Goal: Task Accomplishment & Management: Complete application form

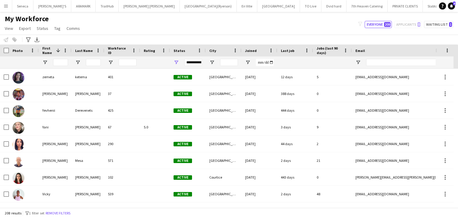
click at [3, 6] on button "Menu" at bounding box center [6, 6] width 12 height 12
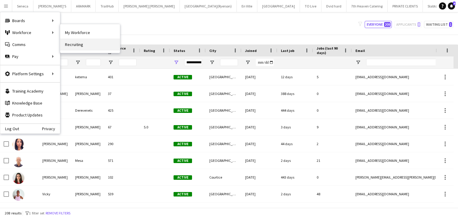
click at [69, 43] on link "Recruiting" at bounding box center [90, 44] width 60 height 12
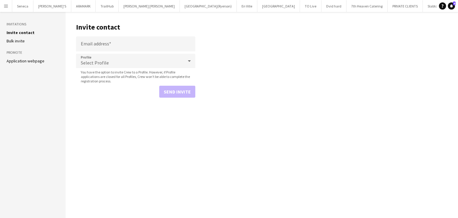
click at [188, 59] on icon at bounding box center [189, 61] width 7 height 12
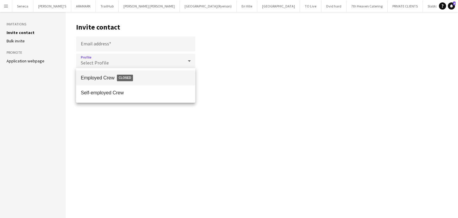
click at [191, 62] on div at bounding box center [229, 109] width 458 height 218
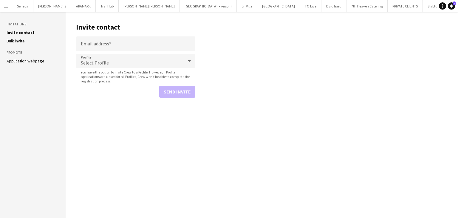
click at [191, 62] on icon at bounding box center [189, 61] width 7 height 12
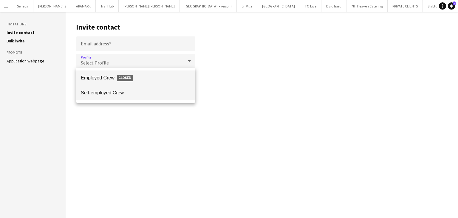
click at [90, 90] on mat-option "Self-employed Crew" at bounding box center [135, 92] width 119 height 15
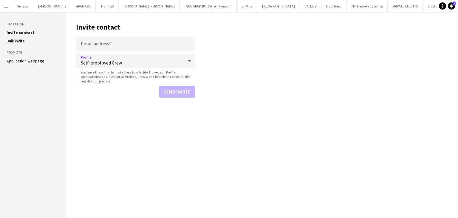
click at [190, 61] on icon at bounding box center [189, 61] width 7 height 12
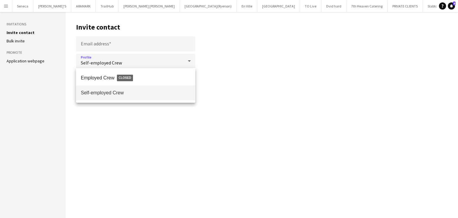
click at [114, 93] on span "Self-employed Crew" at bounding box center [136, 93] width 110 height 6
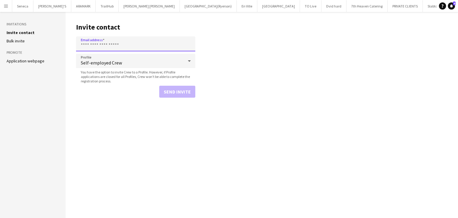
click at [130, 45] on input "Email address" at bounding box center [135, 43] width 119 height 15
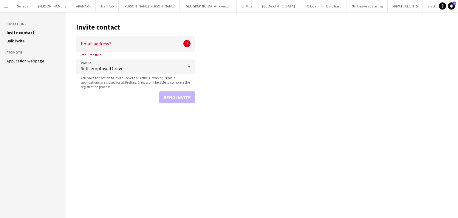
click at [247, 57] on main "Invite contact Email address ! Required field. Profile Self-employed Crew You h…" at bounding box center [262, 115] width 393 height 206
click at [150, 46] on input "Email address" at bounding box center [135, 43] width 119 height 15
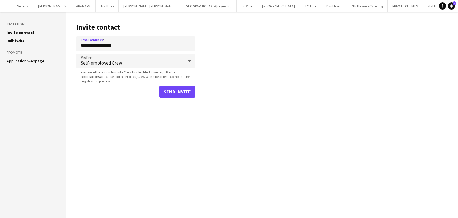
type input "**********"
click at [178, 92] on button "Send invite" at bounding box center [177, 92] width 36 height 12
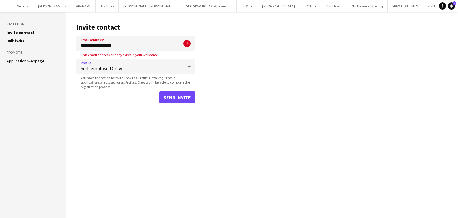
click at [189, 65] on icon at bounding box center [189, 67] width 7 height 12
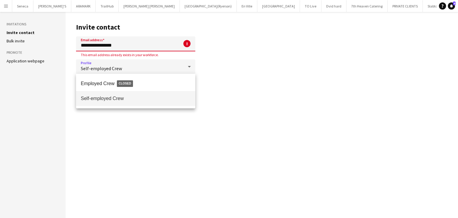
click at [237, 79] on div at bounding box center [229, 109] width 458 height 218
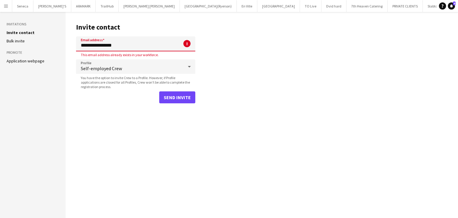
click at [8, 5] on button "Menu" at bounding box center [6, 6] width 12 height 12
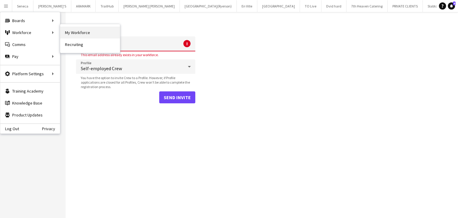
click at [81, 33] on link "My Workforce" at bounding box center [90, 33] width 60 height 12
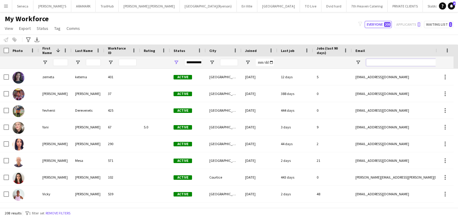
click at [387, 61] on input "Email Filter Input" at bounding box center [416, 62] width 101 height 7
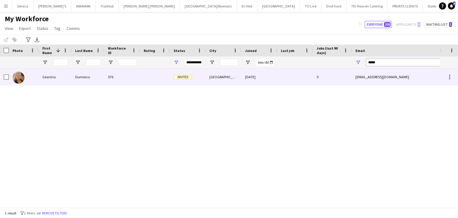
type input "*****"
click at [18, 78] on img at bounding box center [19, 78] width 12 height 12
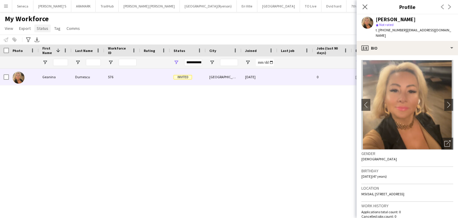
click at [42, 27] on span "Status" at bounding box center [43, 28] width 12 height 5
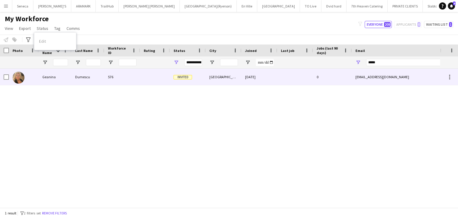
click at [184, 76] on span "Invited" at bounding box center [183, 77] width 19 height 4
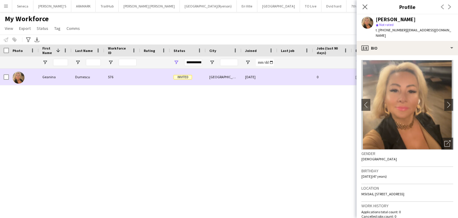
click at [177, 78] on span "Invited" at bounding box center [183, 77] width 19 height 4
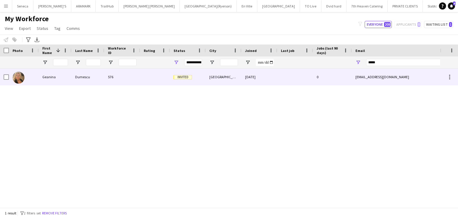
click at [178, 76] on span "Invited" at bounding box center [183, 77] width 19 height 4
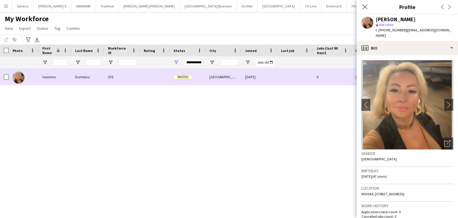
click at [188, 75] on span "Invited" at bounding box center [183, 77] width 19 height 4
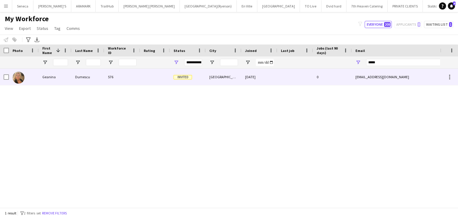
click at [188, 76] on span "Invited" at bounding box center [183, 77] width 19 height 4
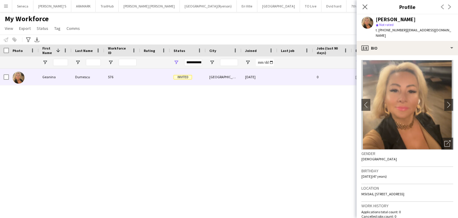
click at [184, 92] on div "Geanina Dumescu 576 Invited Toronto 16-09-2025 0 geani1978@msn.com +14164196898" at bounding box center [220, 136] width 440 height 134
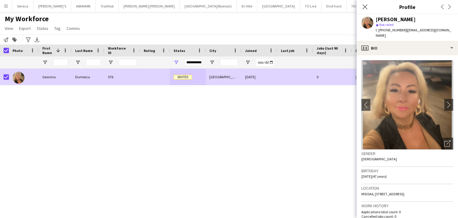
click at [122, 113] on div "Geanina Dumescu 576 Invited Toronto 16-09-2025 0 geani1978@msn.com +14164196898" at bounding box center [220, 136] width 440 height 134
drag, startPoint x: 218, startPoint y: 145, endPoint x: 325, endPoint y: 100, distance: 116.7
click at [220, 144] on div "Geanina Dumescu 576 Invited Toronto 16-09-2025 0 geani1978@msn.com +14164196898" at bounding box center [220, 136] width 440 height 134
click at [364, 6] on icon "Close pop-in" at bounding box center [365, 7] width 6 height 6
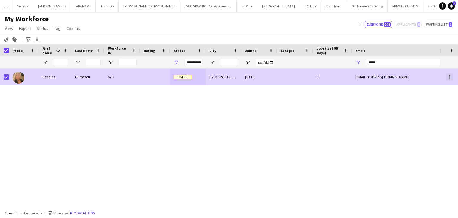
click at [450, 75] on div at bounding box center [449, 75] width 1 height 1
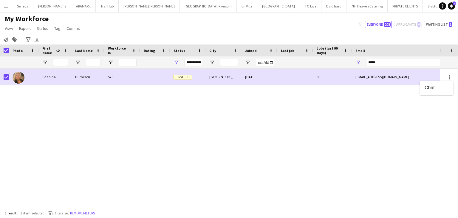
click at [451, 77] on div at bounding box center [229, 109] width 458 height 218
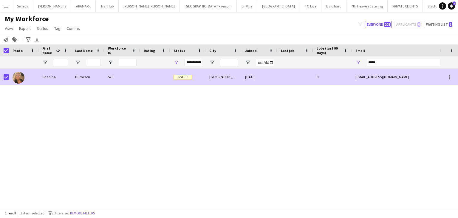
click at [178, 77] on span "Invited" at bounding box center [183, 77] width 19 height 4
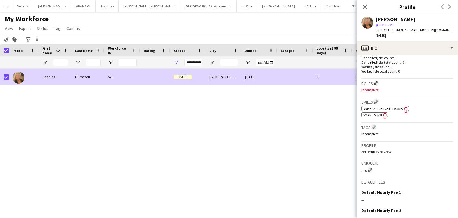
scroll to position [218, 0]
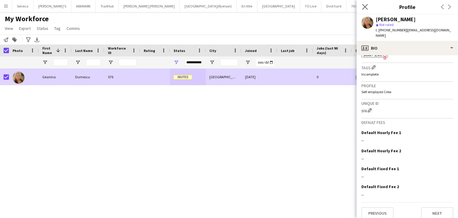
click at [361, 7] on app-icon "Close pop-in" at bounding box center [365, 7] width 9 height 9
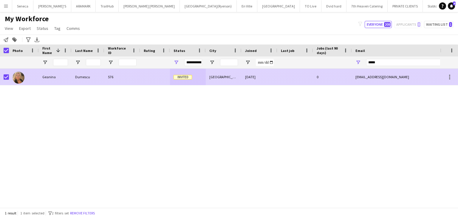
click at [23, 79] on img at bounding box center [19, 78] width 12 height 12
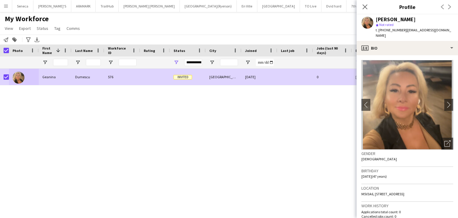
click at [315, 119] on div "Geanina Dumescu 576 Invited Toronto 16-09-2025 0 geani1978@msn.com +14164196898" at bounding box center [220, 136] width 440 height 134
click at [366, 7] on icon at bounding box center [365, 7] width 6 height 6
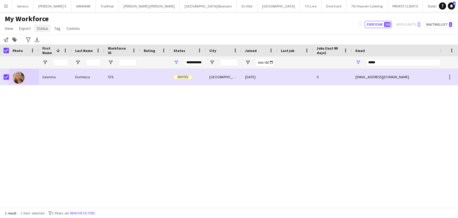
click at [38, 27] on span "Status" at bounding box center [43, 28] width 12 height 5
click at [41, 38] on span "Edit" at bounding box center [42, 40] width 7 height 5
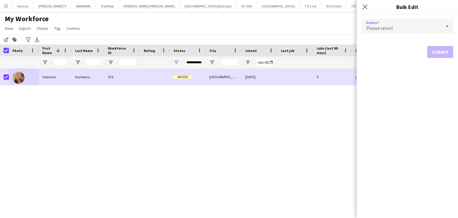
click at [449, 25] on icon at bounding box center [447, 26] width 7 height 12
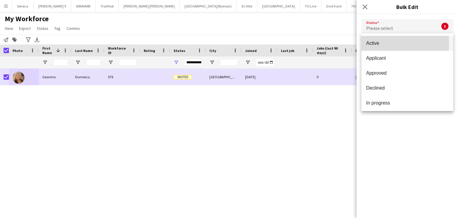
click at [373, 43] on span "Active" at bounding box center [407, 43] width 82 height 6
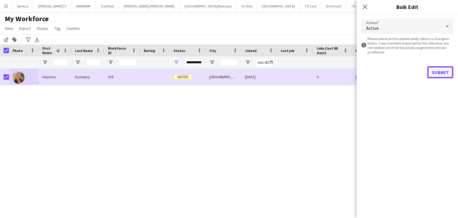
click at [437, 70] on button "Submit" at bounding box center [441, 72] width 26 height 12
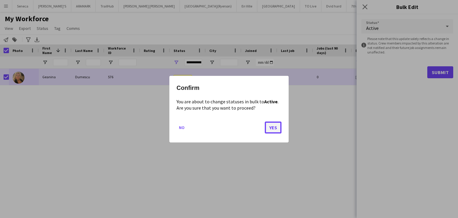
click at [272, 128] on button "Yes" at bounding box center [273, 127] width 17 height 12
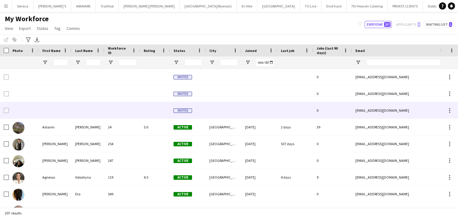
type input "**********"
type input "*****"
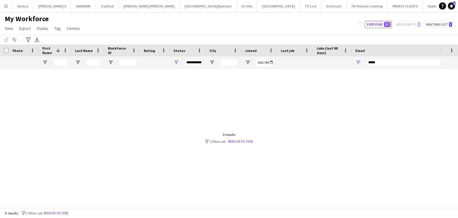
click at [5, 4] on app-icon "Menu" at bounding box center [6, 6] width 5 height 5
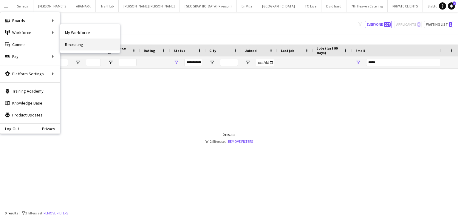
click at [68, 44] on link "Recruiting" at bounding box center [90, 44] width 60 height 12
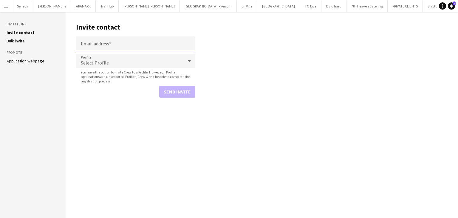
click at [108, 44] on input "Email address" at bounding box center [135, 43] width 119 height 15
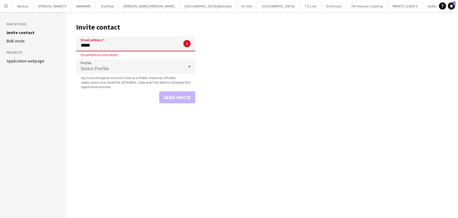
type input "**********"
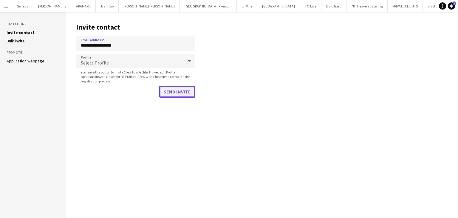
click at [189, 89] on button "Send invite" at bounding box center [177, 92] width 36 height 12
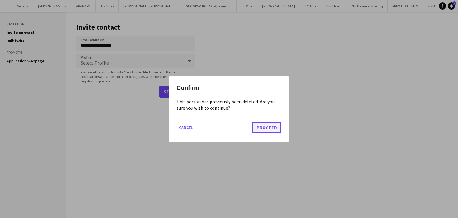
click at [258, 127] on button "Proceed" at bounding box center [267, 127] width 30 height 12
